Goal: Task Accomplishment & Management: Use online tool/utility

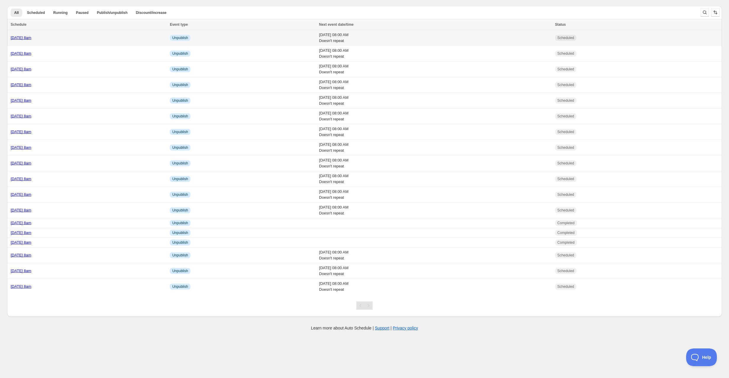
click at [94, 38] on div "[DATE] 8am" at bounding box center [89, 38] width 156 height 6
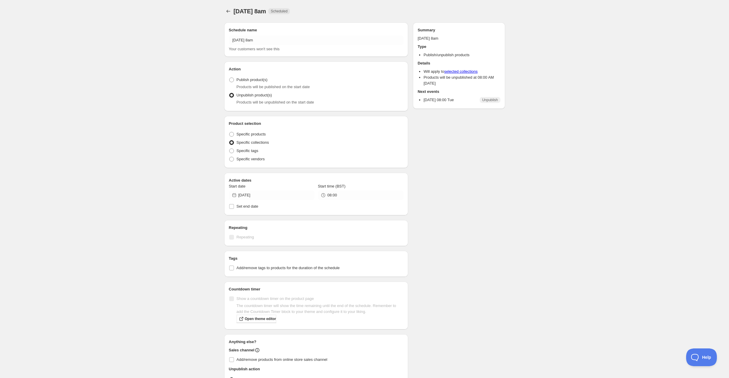
radio input "true"
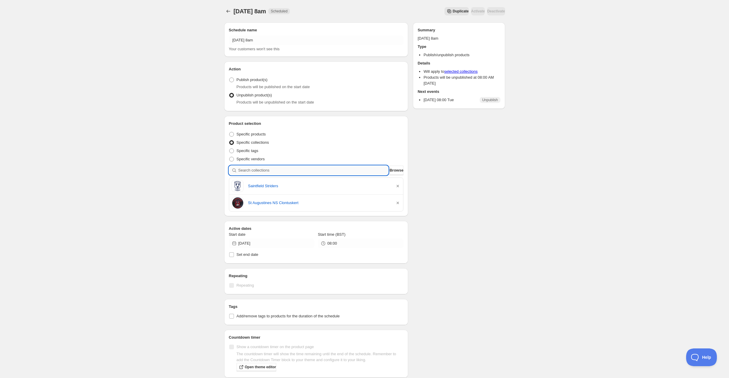
click at [270, 171] on input "search" at bounding box center [313, 170] width 150 height 9
type input "l"
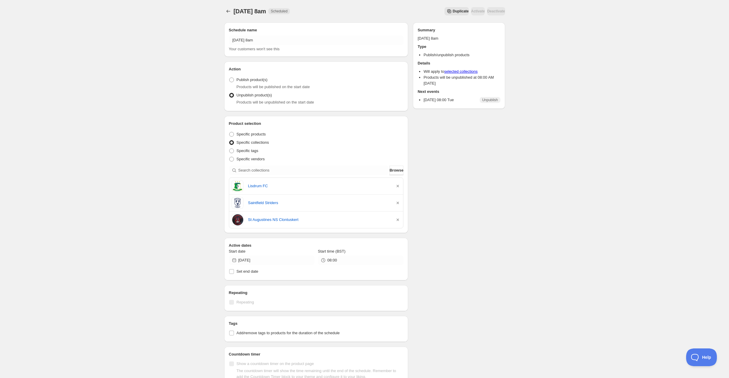
scroll to position [108, 0]
